Goal: Information Seeking & Learning: Learn about a topic

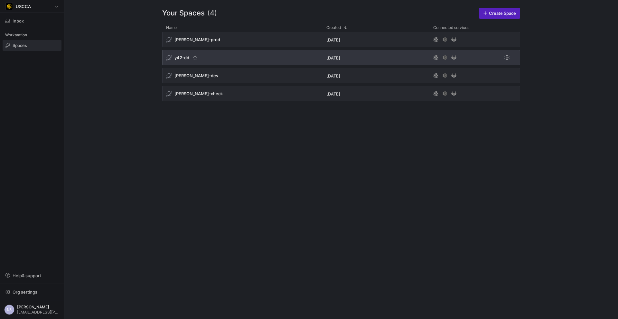
click at [220, 58] on div "y42-dd" at bounding box center [242, 57] width 160 height 15
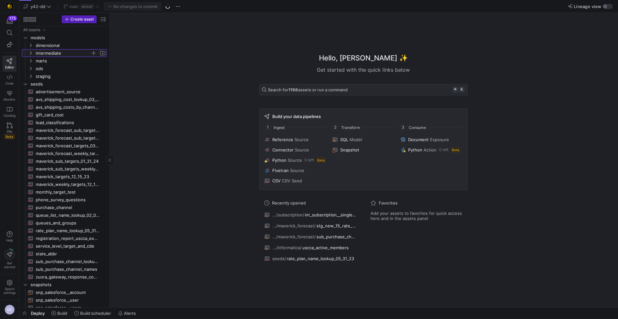
click at [49, 53] on span "intermediate" at bounding box center [63, 53] width 55 height 7
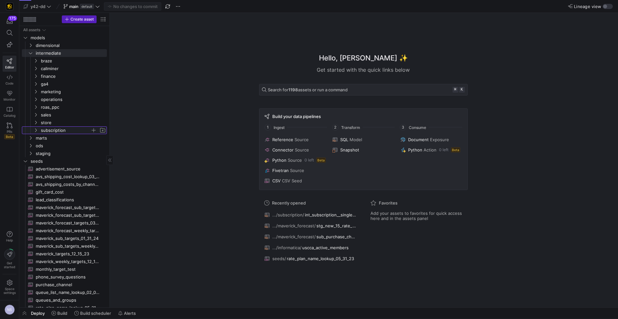
click at [59, 129] on span "subscription" at bounding box center [66, 130] width 50 height 7
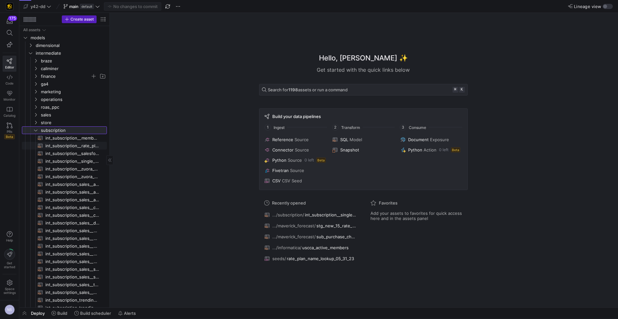
click at [48, 129] on span "subscription" at bounding box center [73, 130] width 65 height 7
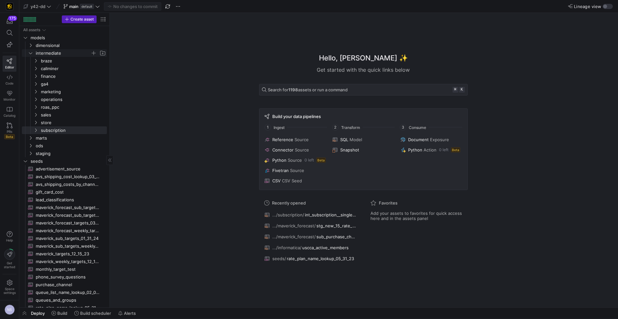
click at [37, 54] on span "intermediate" at bounding box center [63, 53] width 55 height 7
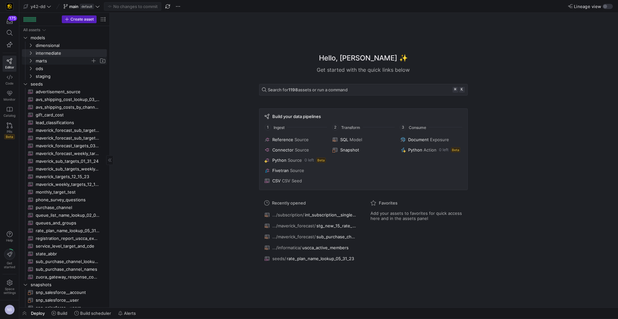
click at [47, 61] on span "marts" at bounding box center [63, 60] width 55 height 7
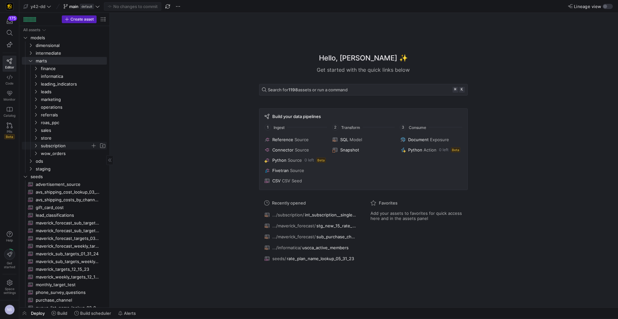
click at [60, 146] on span "subscription" at bounding box center [66, 145] width 50 height 7
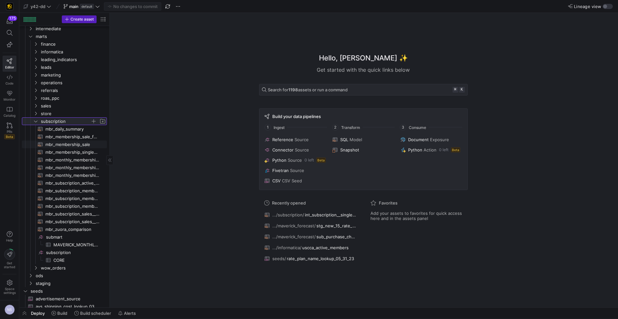
scroll to position [25, 0]
click at [62, 253] on span "subscription​​​​​​​​" at bounding box center [76, 252] width 60 height 7
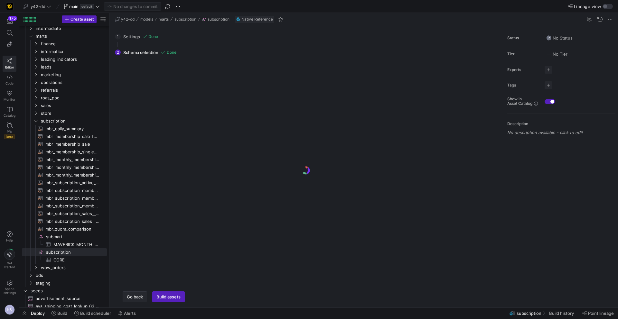
click at [139, 298] on span "Go back" at bounding box center [135, 297] width 16 height 5
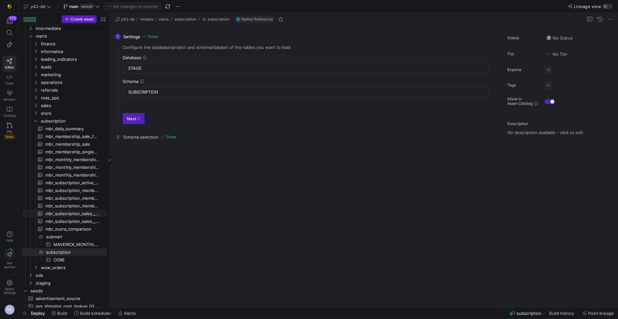
click at [71, 213] on span "mbr_subscription_sales__sub_purchase_channel_update_2024_forecast​​​​​​​​​​" at bounding box center [72, 213] width 54 height 7
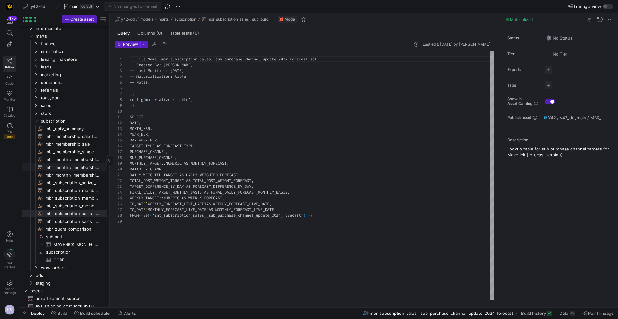
scroll to position [58, 0]
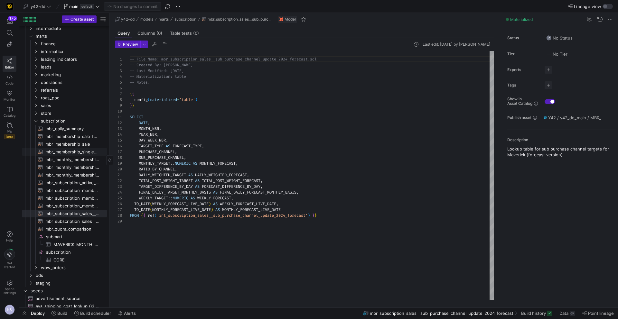
click at [80, 152] on span "mbr_membership_single_row_copy​​​​​​​​​​" at bounding box center [72, 151] width 54 height 7
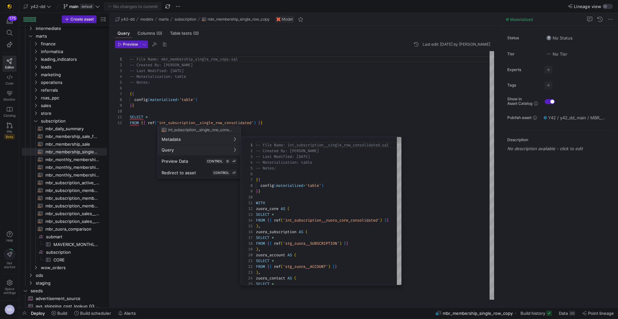
scroll to position [58, 0]
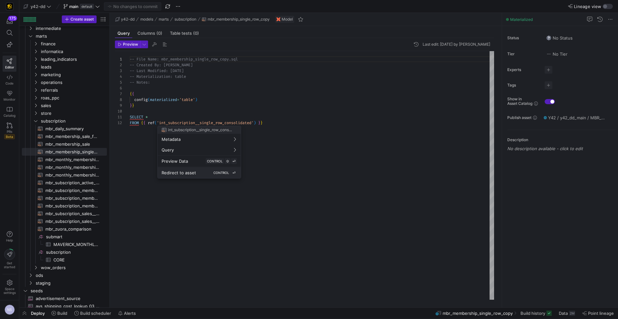
click at [197, 173] on div "Redirect to asset CONTROL ⏎" at bounding box center [199, 173] width 75 height 6
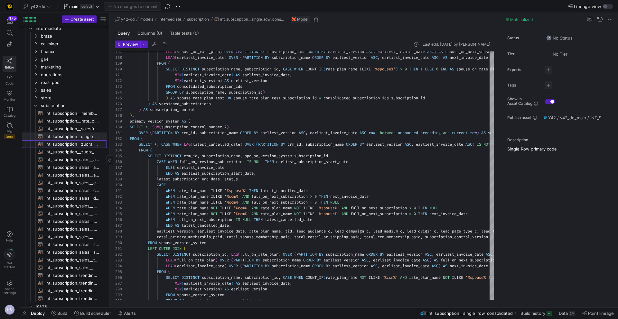
click at [79, 144] on span "int_subscription__zuora_ccm_membership_active_rate_plans​​​​​​​​​​" at bounding box center [72, 144] width 54 height 7
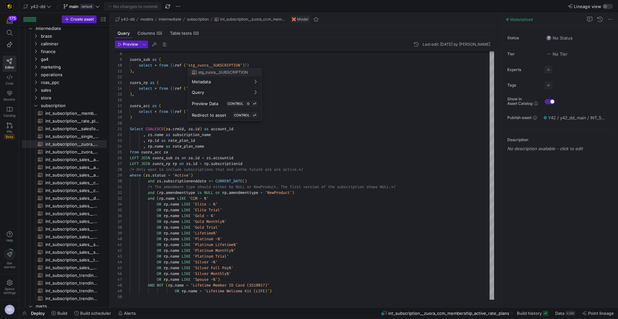
click at [87, 127] on div at bounding box center [309, 159] width 618 height 319
click at [74, 128] on span "int_subscription__salesforce_ccm_membership_active_rate_plans​​​​​​​​​​" at bounding box center [72, 128] width 54 height 7
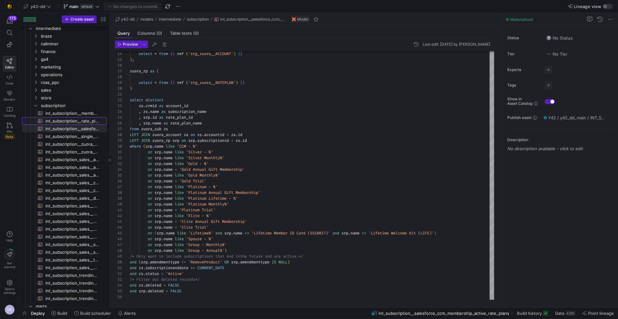
click at [70, 122] on span "int_subscription__rate_plan_name_tcv_lookup​​​​​​​​​​" at bounding box center [72, 121] width 54 height 7
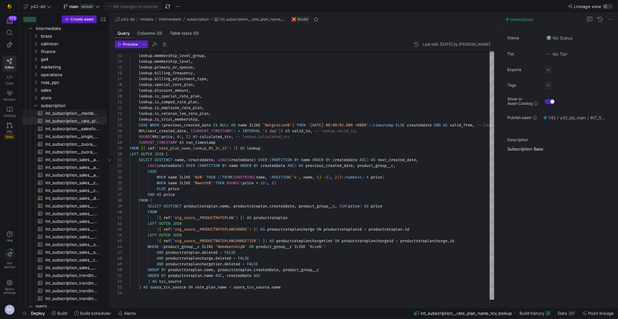
click at [74, 114] on span "int_subscription__membership_changes_consolidated​​​​​​​​​​" at bounding box center [72, 113] width 54 height 7
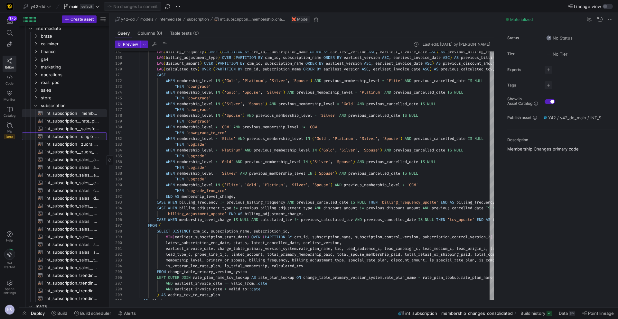
click at [75, 133] on span "int_subscription__single_row_consolidated​​​​​​​​​​" at bounding box center [72, 136] width 54 height 7
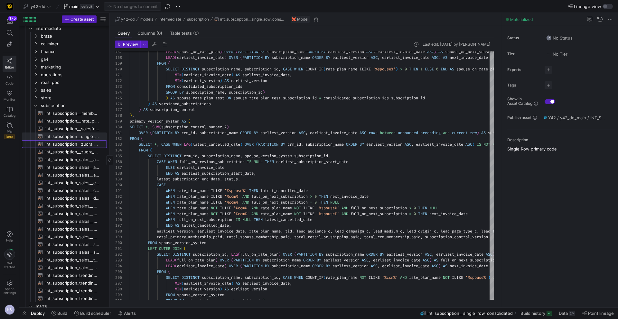
click at [75, 141] on span "int_subscription__zuora_ccm_membership_active_rate_plans​​​​​​​​​​" at bounding box center [72, 144] width 54 height 7
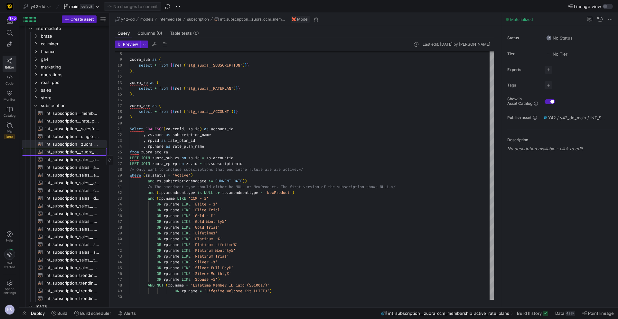
click at [76, 153] on span "int_subscription__zuora_core_consolidated​​​​​​​​​​" at bounding box center [72, 151] width 54 height 7
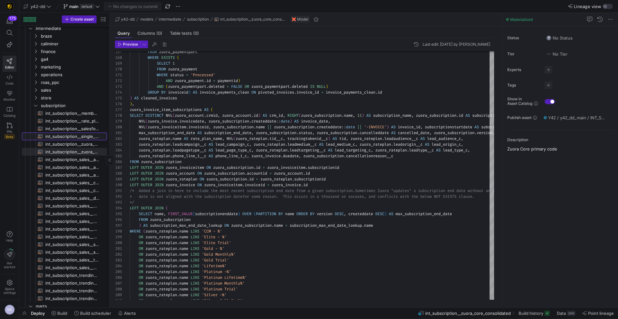
click at [81, 137] on span "int_subscription__single_row_consolidated​​​​​​​​​​" at bounding box center [72, 136] width 54 height 7
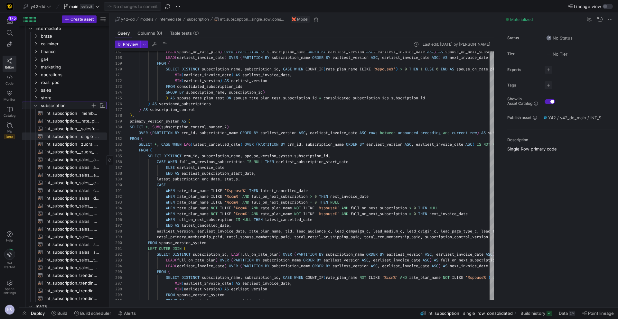
click at [56, 106] on span "subscription" at bounding box center [66, 105] width 50 height 7
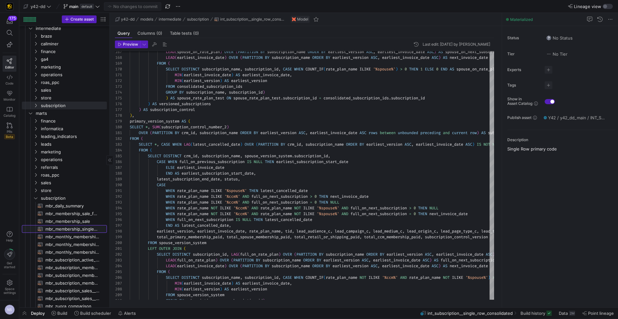
click at [86, 231] on span "mbr_membership_single_row_copy​​​​​​​​​​" at bounding box center [72, 229] width 54 height 7
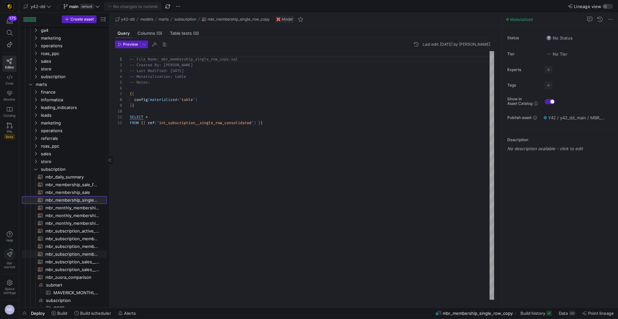
scroll to position [54, 0]
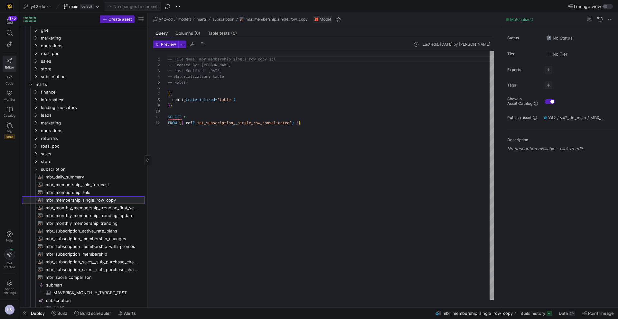
drag, startPoint x: 109, startPoint y: 233, endPoint x: 147, endPoint y: 228, distance: 38.4
click at [147, 228] on div at bounding box center [147, 160] width 0 height 295
click at [92, 253] on span "mbr_subscription_membership​​​​​​​​​​" at bounding box center [92, 254] width 92 height 7
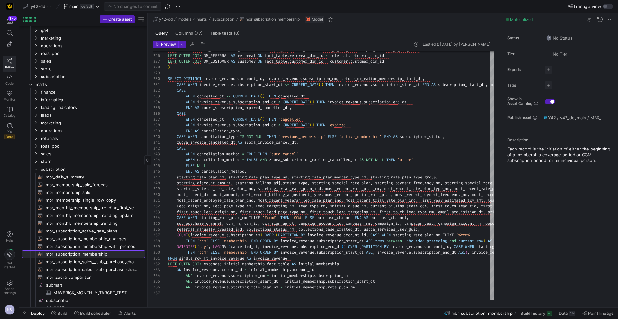
click at [102, 255] on span "mbr_subscription_membership​​​​​​​​​​" at bounding box center [92, 254] width 92 height 7
click at [109, 199] on span "mbr_membership_single_row_copy​​​​​​​​​​" at bounding box center [92, 200] width 92 height 7
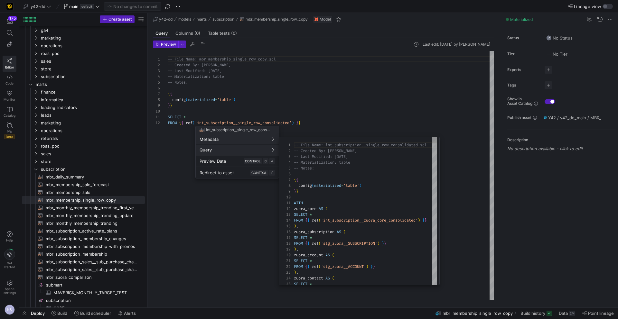
scroll to position [58, 0]
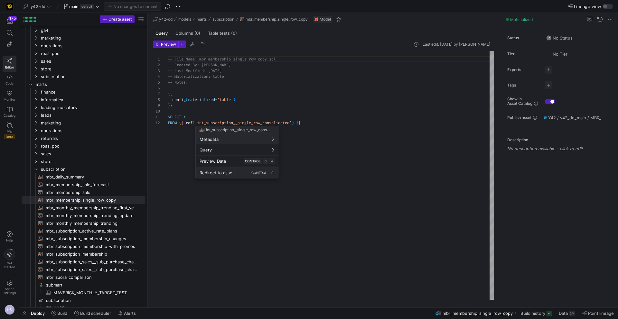
click at [241, 171] on div "Redirect to asset CONTROL ⏎" at bounding box center [237, 173] width 75 height 6
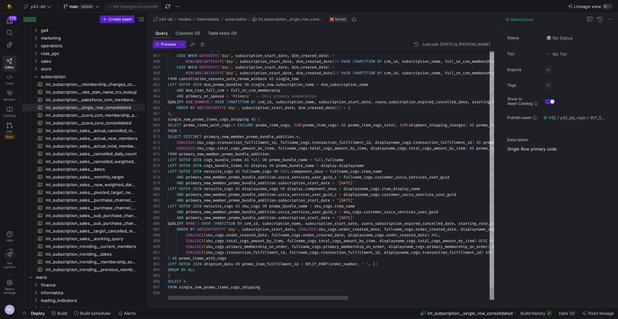
scroll to position [35, 183]
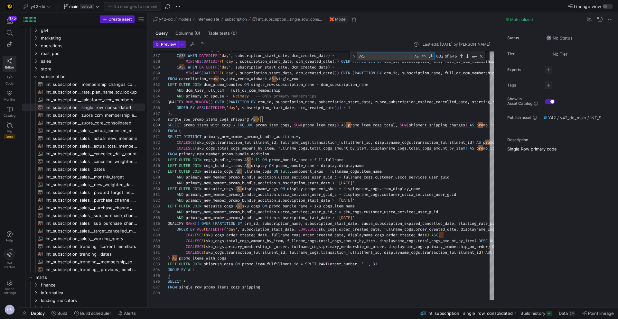
type textarea "SELECT DISTINCT primary_new_member_promo_bundle_addition.*, COALESCE(sku_cogs.t…"
type textarea "w"
type textarea "COALESCE(sku_cogs.transaction_fulfillment_id, fullname_cogs.transaction_fulfill…"
type textarea "wi"
type textarea "e_cancelled_date, cancellationreason__c AS zuora_cancellation_reason FROM conso…"
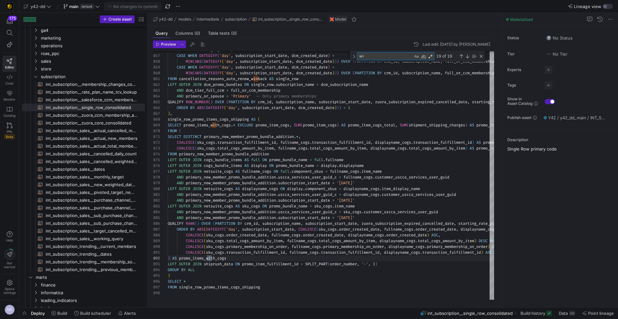
type textarea "win"
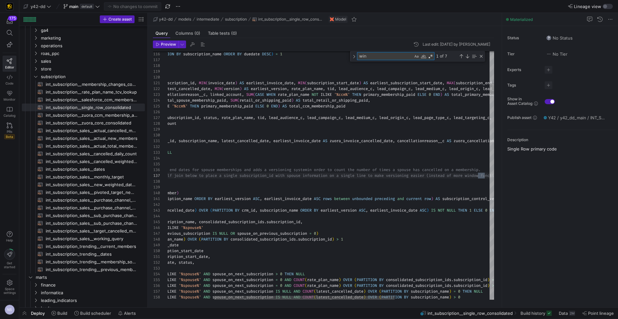
type textarea "FROM backdate_subscription_fix_10_2_23 AS backdate_fix LEFT OUTER JOIN sub_purc…"
type textarea "winba"
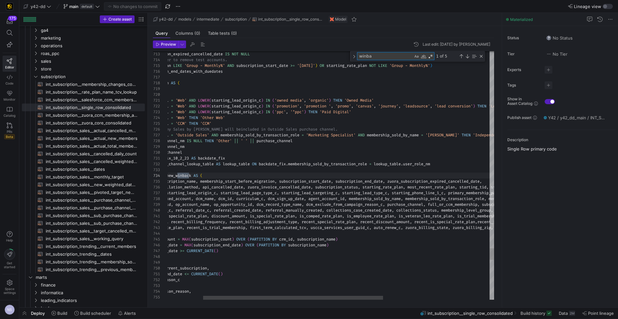
type textarea "FROM backdate_subscription_fix_10_2_23 AS backdate_fix LEFT OUTER JOIN sub_purc…"
type textarea "winbac"
type textarea "FROM backdate_subscription_fix_10_2_23 AS backdate_fix LEFT OUTER JOIN sub_purc…"
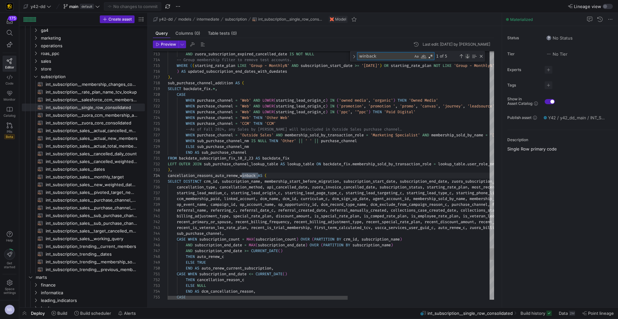
type textarea "winback"
click at [467, 55] on div "Next Match (Enter)" at bounding box center [467, 56] width 5 height 5
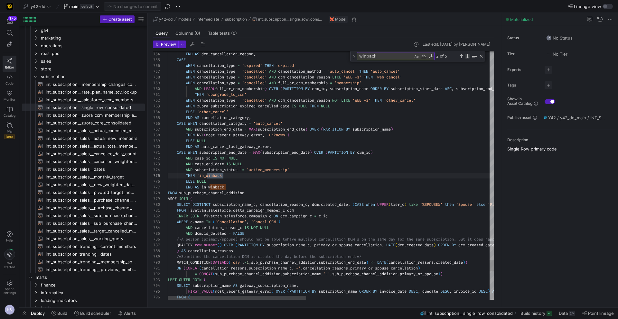
scroll to position [58, 56]
click at [466, 57] on div "Next Match (Enter)" at bounding box center [467, 56] width 5 height 5
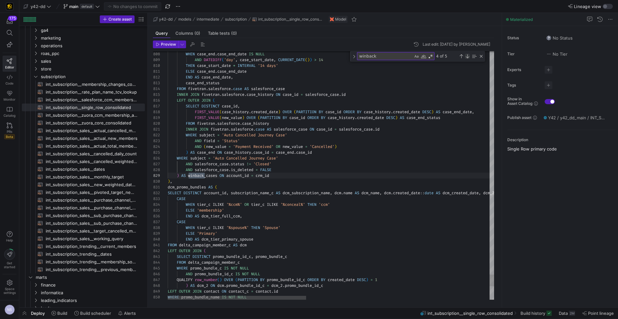
click at [466, 57] on div "Next Match (Enter)" at bounding box center [467, 56] width 5 height 5
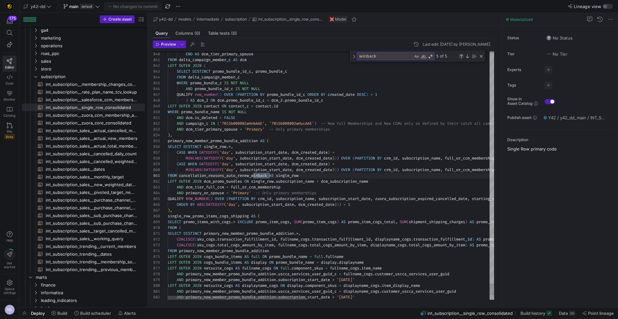
click at [461, 58] on div "Previous Match (⇧Enter)" at bounding box center [461, 56] width 5 height 5
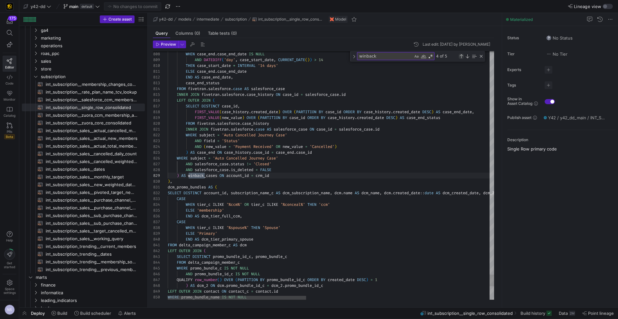
click at [461, 58] on div "Previous Match (⇧Enter)" at bounding box center [461, 56] width 5 height 5
type textarea "CASE WHEN subscription_end_date = MAX(subscription_end_date) OVER (PARTITION BY…"
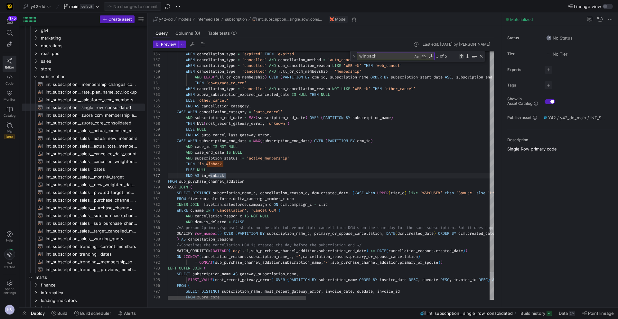
click at [461, 58] on div "Previous Match (⇧Enter)" at bounding box center [461, 56] width 5 height 5
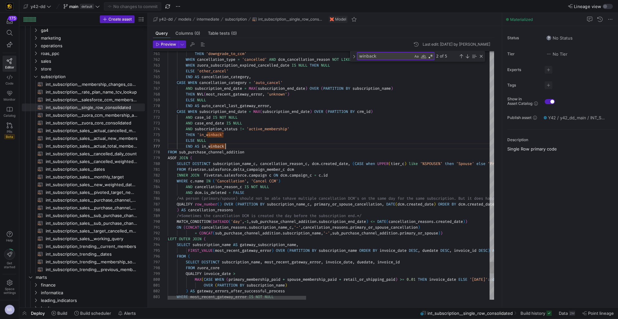
scroll to position [35, 58]
click at [363, 56] on textarea "winback" at bounding box center [385, 55] width 56 height 7
type textarea "c"
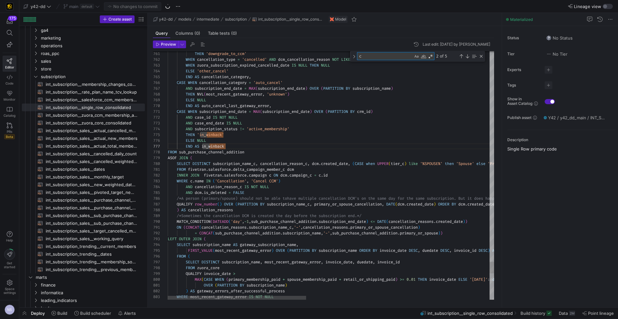
type textarea "the same subscription. But it does happen occasionally as duplicates appear in …"
type textarea "co"
type textarea ") QUALIFY row_number = 1 ), referrals AS ( SELECT DISTINCT name, referred_c, re…"
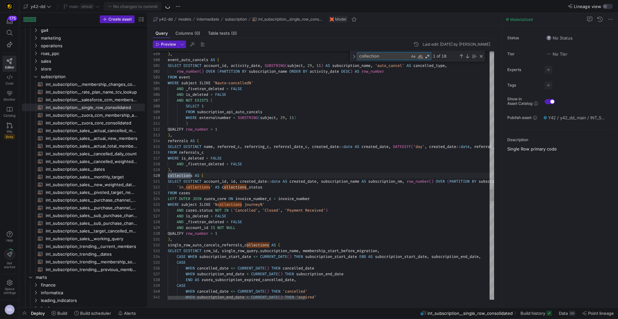
scroll to position [58, 23]
type textarea "collection"
click at [468, 58] on div "Next Match (Enter)" at bounding box center [467, 56] width 5 height 5
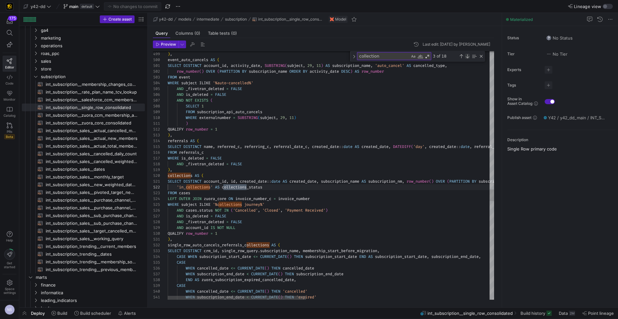
click at [468, 58] on div "Next Match (Enter)" at bounding box center [467, 56] width 5 height 5
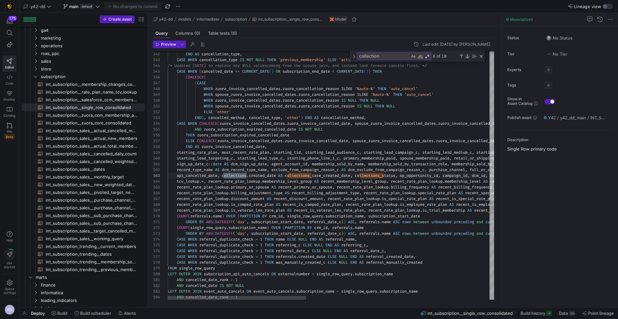
click at [468, 58] on div "Next Match (Enter)" at bounding box center [467, 56] width 5 height 5
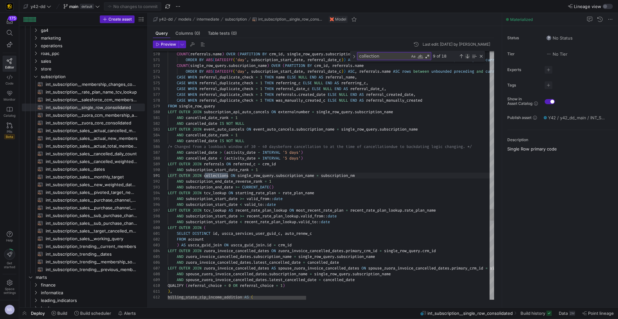
scroll to position [41, 60]
click at [468, 58] on div "Next Match (Enter)" at bounding box center [467, 56] width 5 height 5
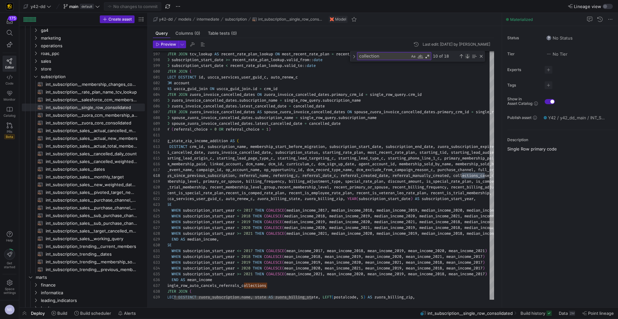
scroll to position [29, 331]
click at [468, 58] on div "Next Match (Enter)" at bounding box center [467, 56] width 5 height 5
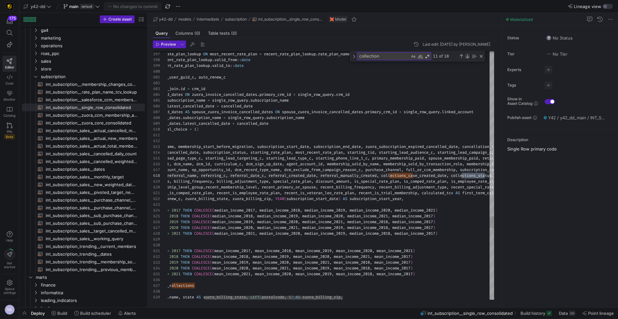
click at [468, 58] on div "Next Match (Enter)" at bounding box center [467, 56] width 5 height 5
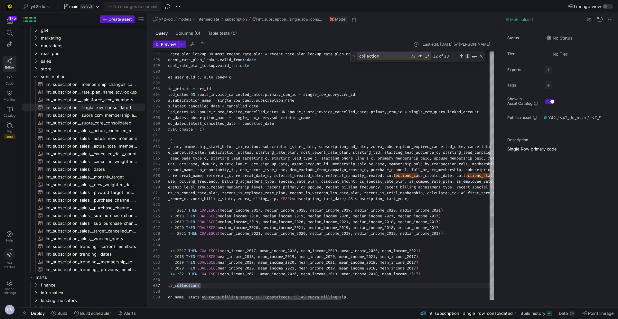
click at [468, 58] on div "Next Match (Enter)" at bounding box center [467, 56] width 5 height 5
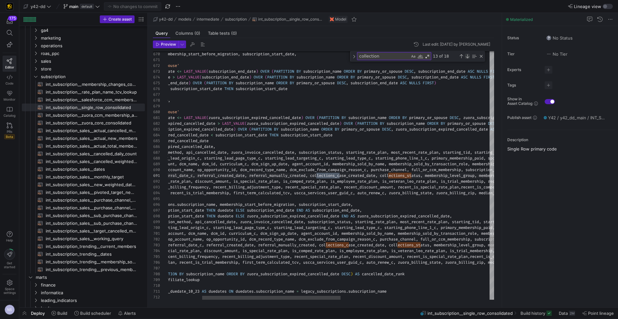
click at [468, 58] on div "Next Match (Enter)" at bounding box center [467, 56] width 5 height 5
type textarea "cm_name, dcm_id, curriculum_c, dcm_sign_up_date, agent_account_id, membership_s…"
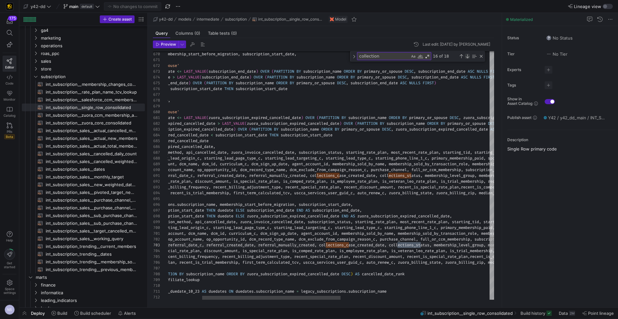
scroll to position [17, 253]
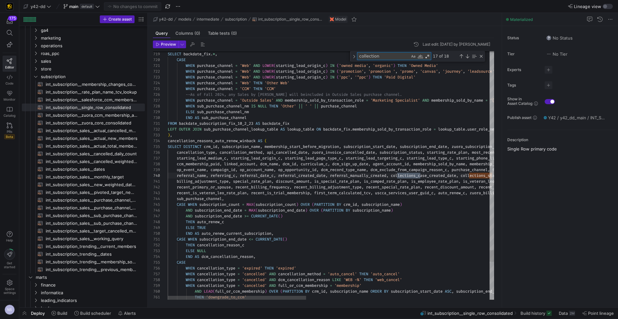
click at [360, 58] on textarea "collection" at bounding box center [383, 55] width 52 height 7
type textarea "incollection"
type textarea "SELECT DISTINCT account_id, id, created_date::date AS created_date, subscriptio…"
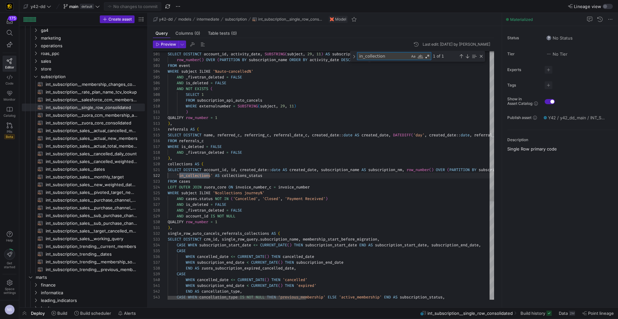
scroll to position [58, 42]
type textarea "in_collection"
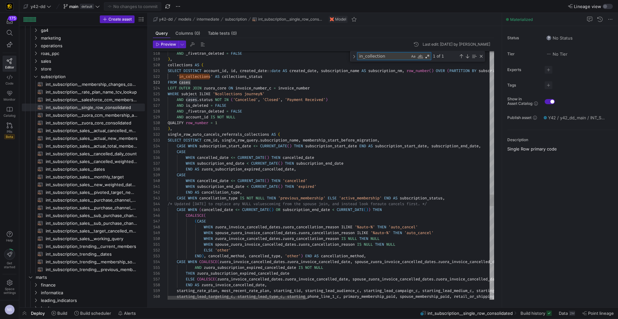
drag, startPoint x: 392, startPoint y: 58, endPoint x: 366, endPoint y: 57, distance: 26.4
click at [366, 57] on textarea "in_collection" at bounding box center [383, 55] width 52 height 7
type textarea "CASE WHEN subscription_end_date = MAX(subscription_end_date) OVER (PARTITION BY…"
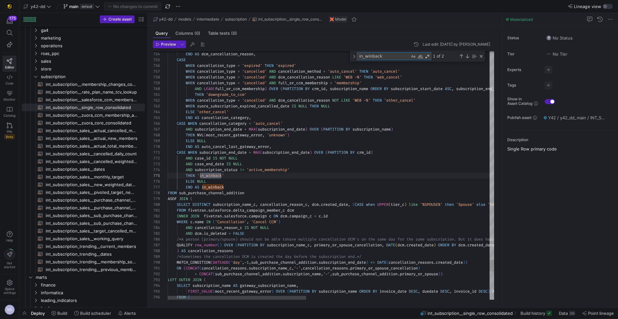
scroll to position [58, 56]
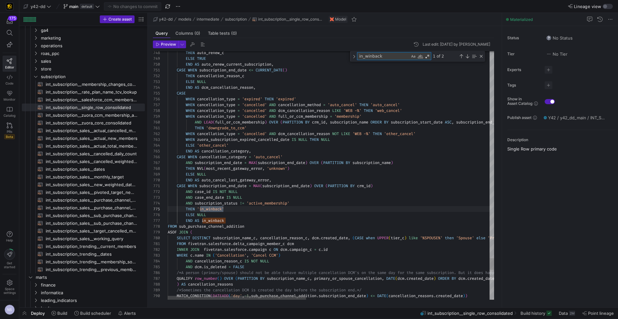
type textarea "in_winback"
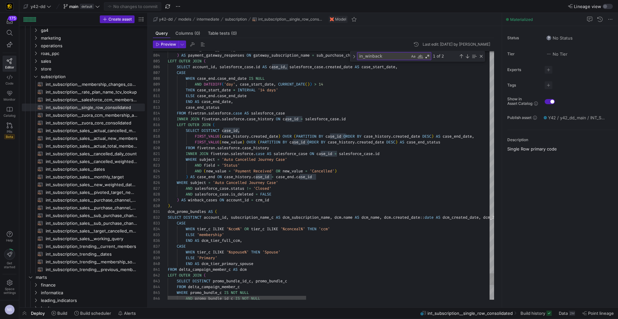
scroll to position [35, 107]
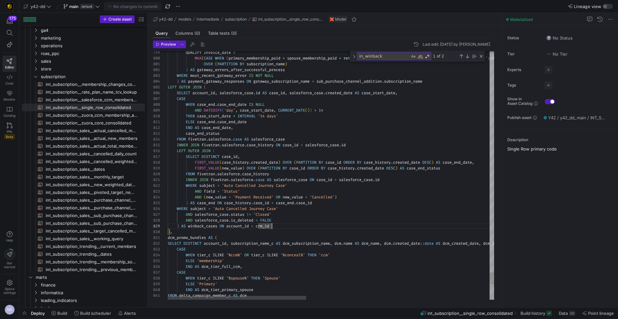
scroll to position [29, 114]
type textarea "OVER (PARTITION BY subscription_name) ) AS gateway_errors_after_successful_proc…"
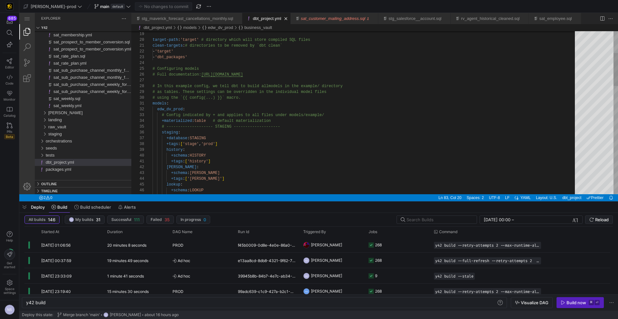
scroll to position [0, 19]
